Goal: Information Seeking & Learning: Find specific fact

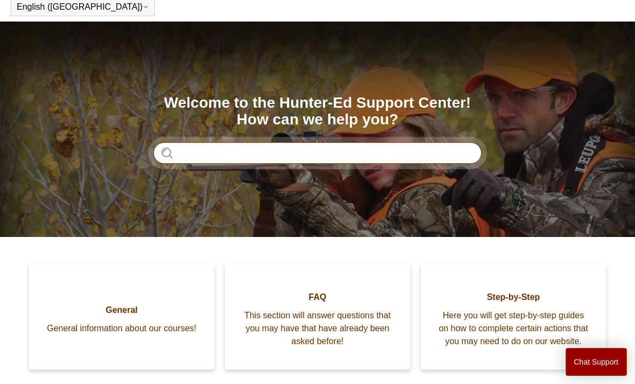
click at [439, 149] on input "Search" at bounding box center [317, 153] width 328 height 22
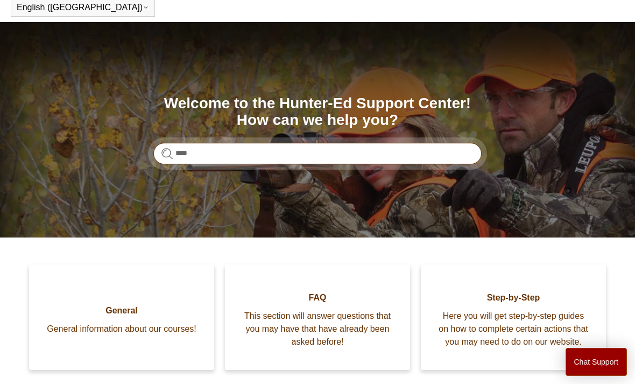
type input "****"
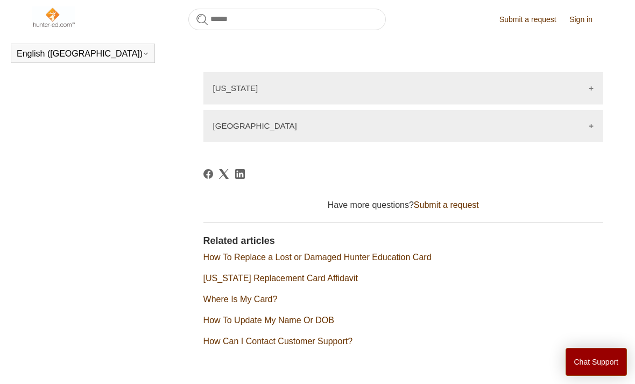
scroll to position [1705, 0]
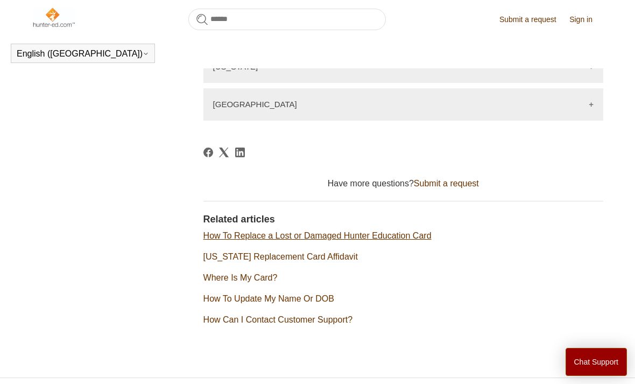
click at [432, 231] on link "How To Replace a Lost or Damaged Hunter Education Card" at bounding box center [317, 235] width 228 height 9
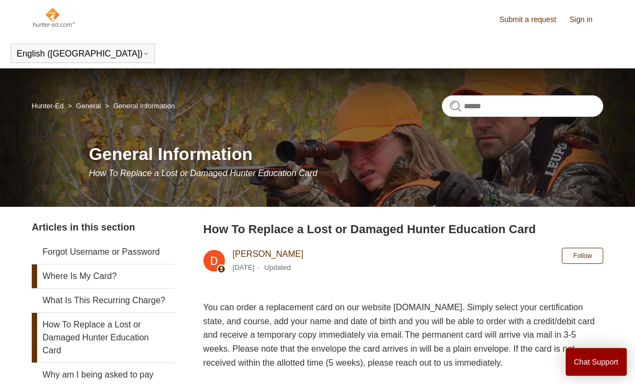
click at [52, 273] on link "Where Is My Card?" at bounding box center [103, 276] width 143 height 24
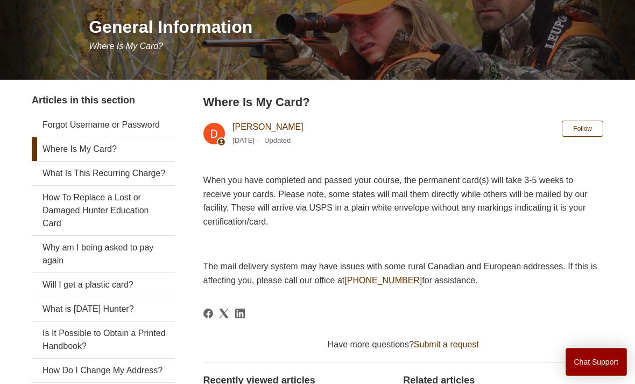
scroll to position [126, 0]
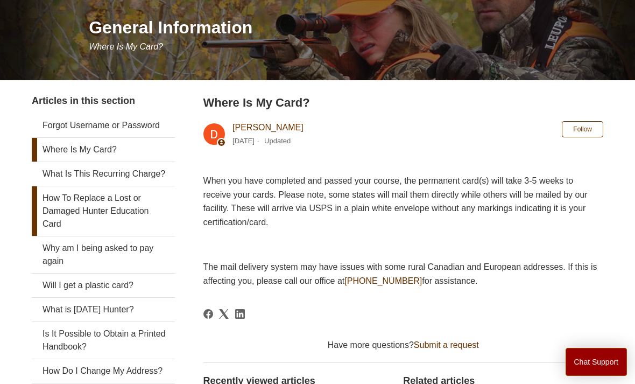
click at [49, 208] on link "How To Replace a Lost or Damaged Hunter Education Card" at bounding box center [103, 211] width 143 height 50
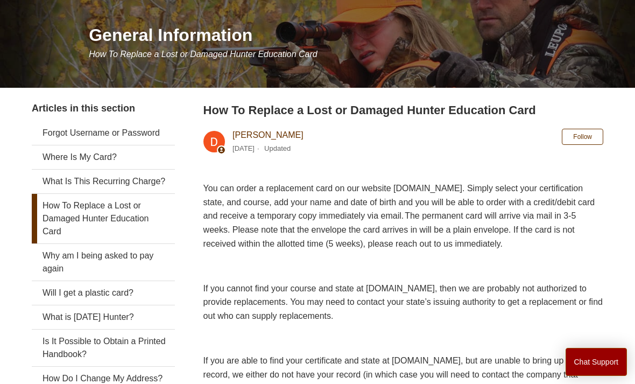
scroll to position [122, 0]
